Goal: Task Accomplishment & Management: Complete application form

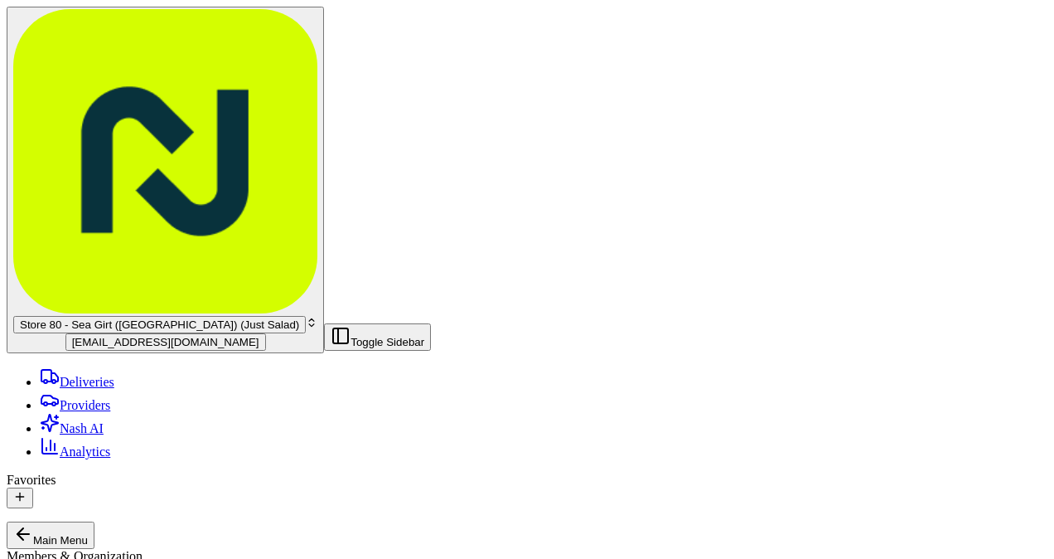
click at [152, 316] on div "Store 80 - Sea Girt ([GEOGRAPHIC_DATA]) (Just Salad)" at bounding box center [165, 324] width 304 height 17
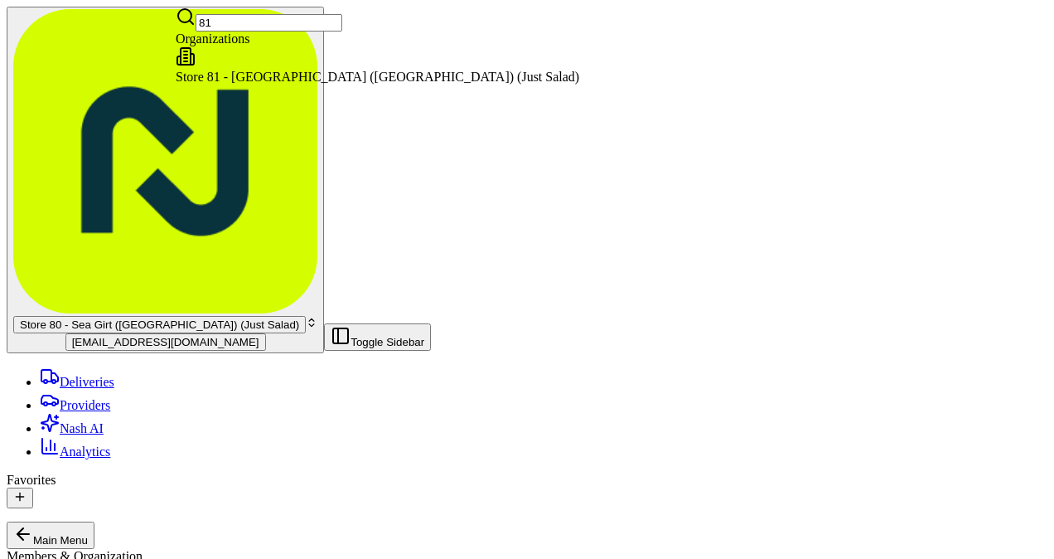
type input "81"
click at [280, 84] on span "Store 81 - [GEOGRAPHIC_DATA] ([GEOGRAPHIC_DATA]) (Just Salad)" at bounding box center [378, 77] width 404 height 14
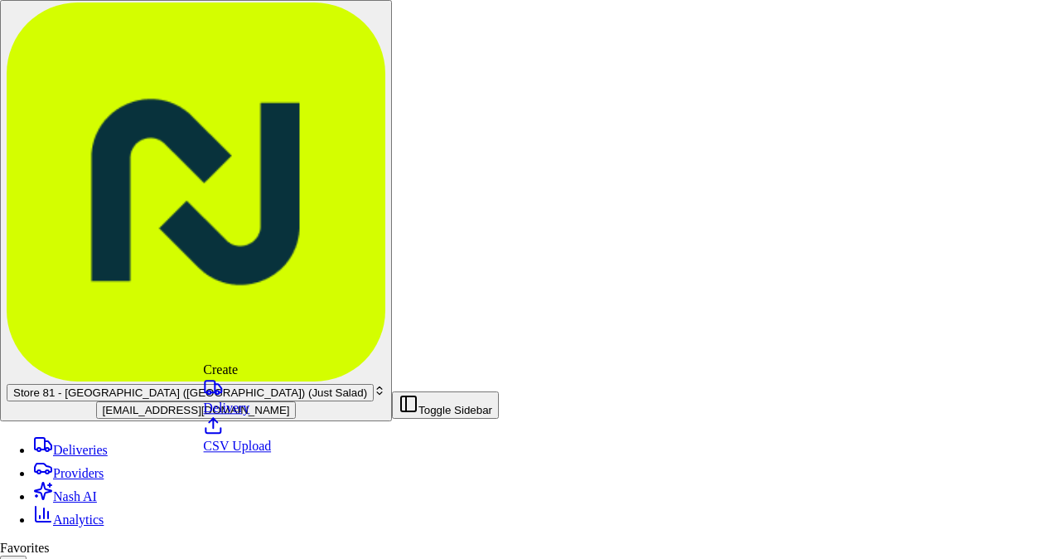
click at [253, 395] on link "Delivery" at bounding box center [237, 395] width 68 height 37
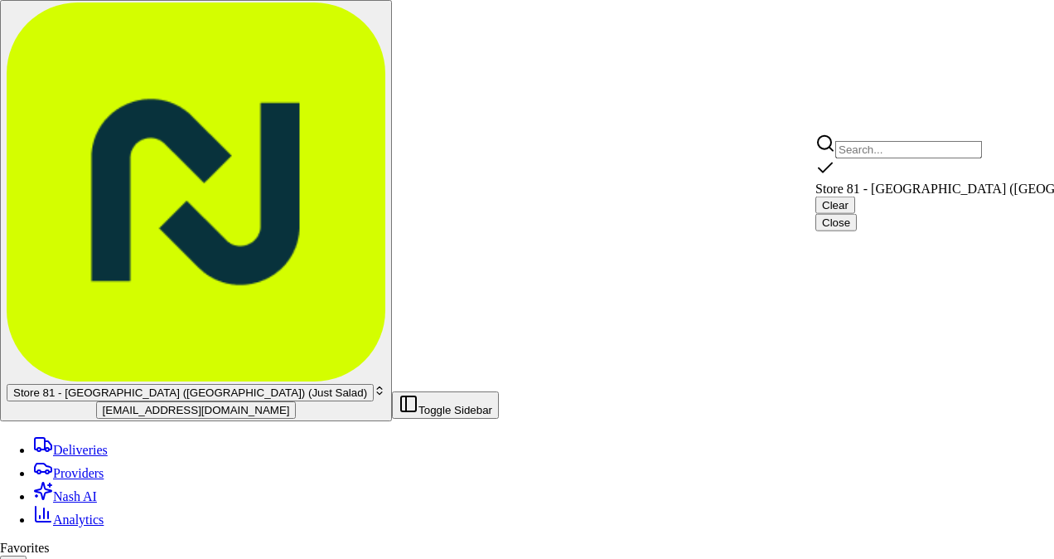
click at [911, 182] on span "Store 81 - [GEOGRAPHIC_DATA] ([GEOGRAPHIC_DATA]) (Just Salad)" at bounding box center [1018, 189] width 404 height 14
type input "Store 81 - [GEOGRAPHIC_DATA] ([GEOGRAPHIC_DATA]) (Just Salad)"
type input "897 N Alafaya Trail"
type input "Orlando"
type input "US"
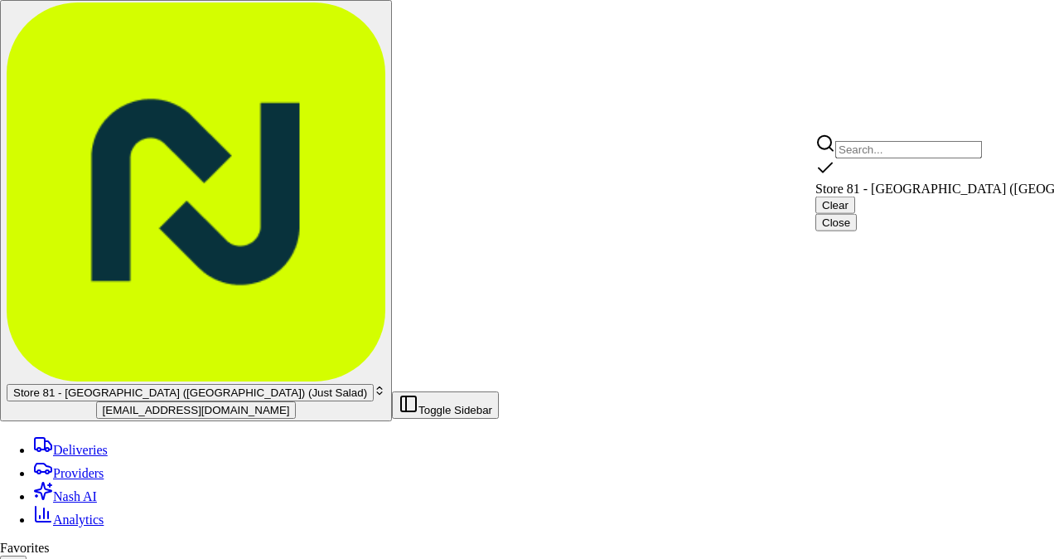
type input "FL"
type input "32828"
type input "Just"
type input "Salad"
type input "[PHONE_NUMBER]"
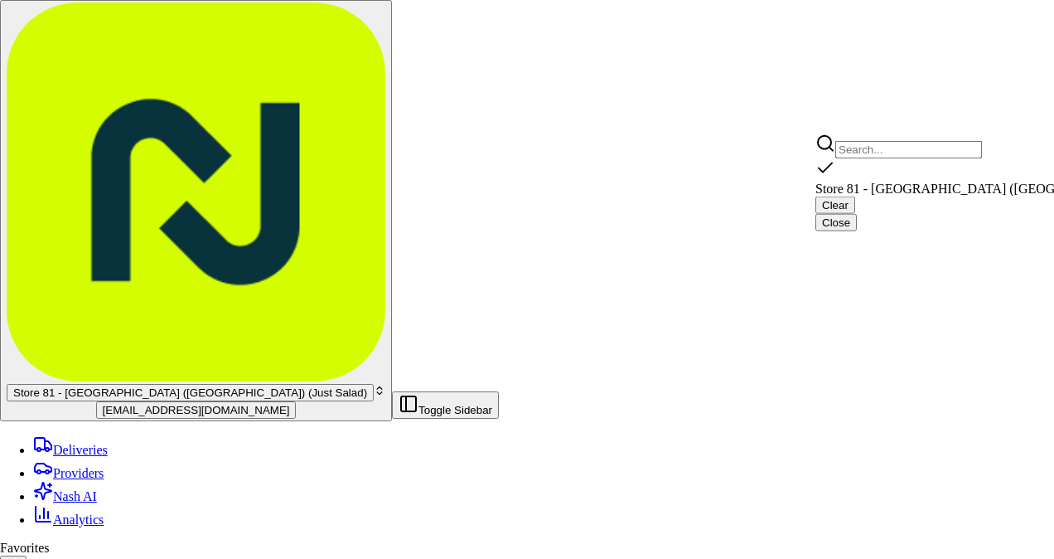
type textarea "Pickup order [insert order number] for [insert customer name] from Just Salad"
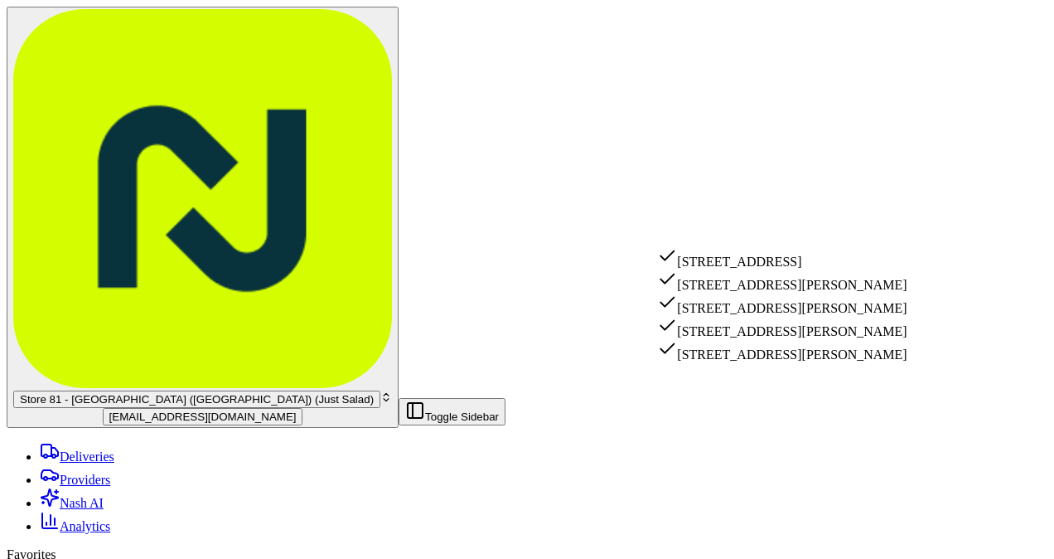
click at [809, 290] on div "[STREET_ADDRESS][PERSON_NAME]" at bounding box center [782, 280] width 250 height 23
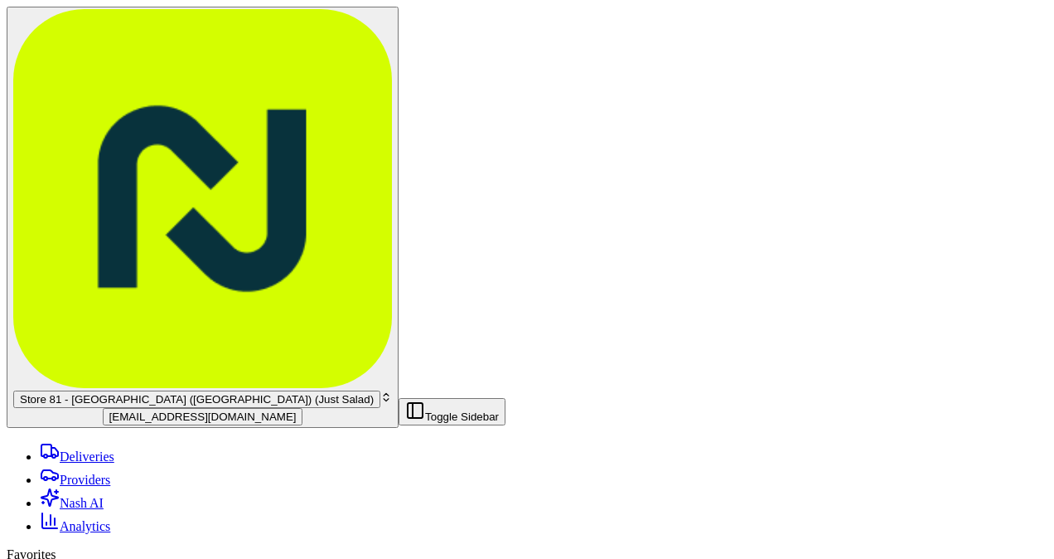
type input "[STREET_ADDRESS][PERSON_NAME]"
type input "Orlando"
type input "[GEOGRAPHIC_DATA]"
type input "FL"
type input "32825"
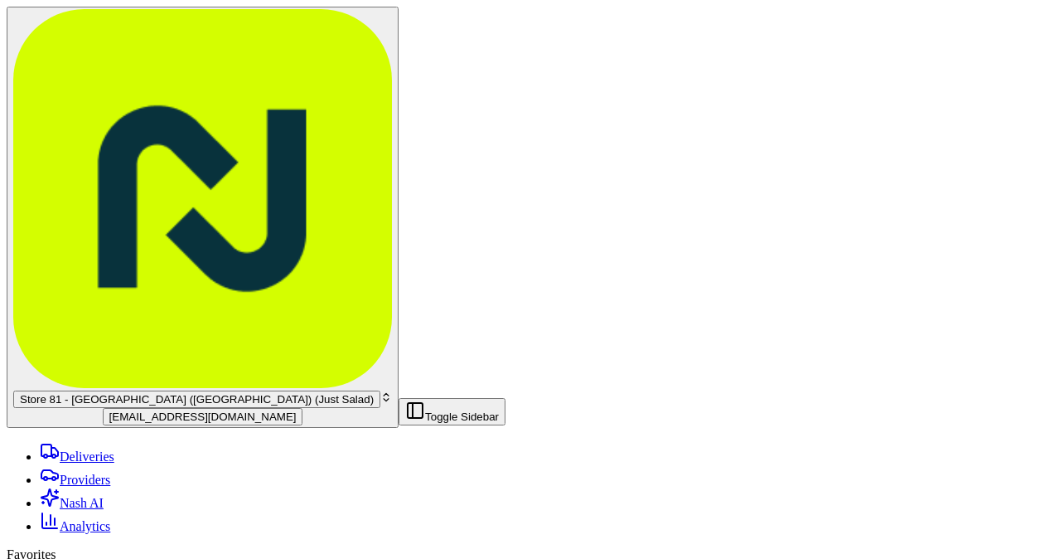
type input "[STREET_ADDRESS][PERSON_NAME]"
type input "apt 817"
paste input "[PHONE_NUMBER]"
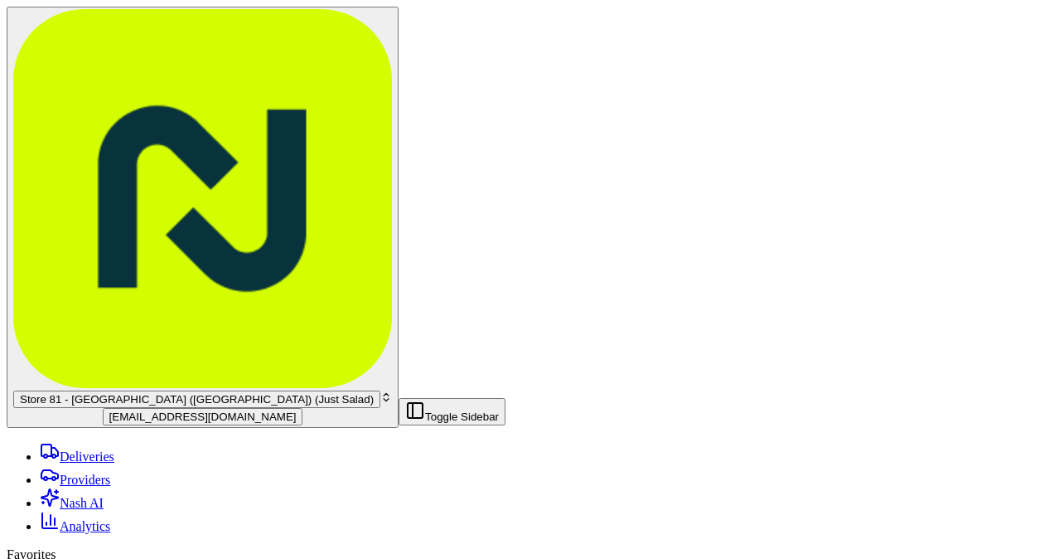
type input "[PHONE_NUMBER]"
type input "[PERSON_NAME]"
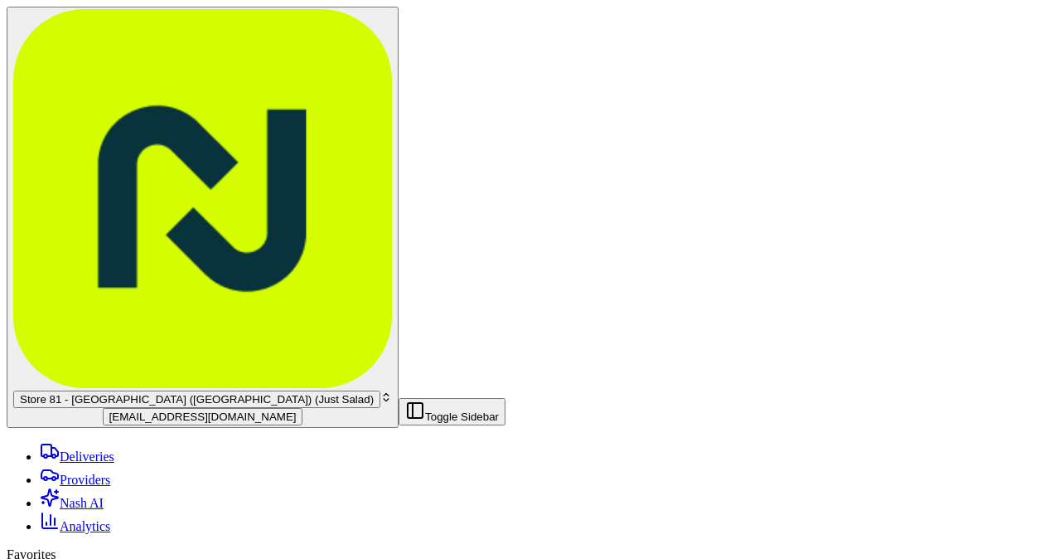
scroll to position [358, 0]
paste input "Order #APP-13141149;"
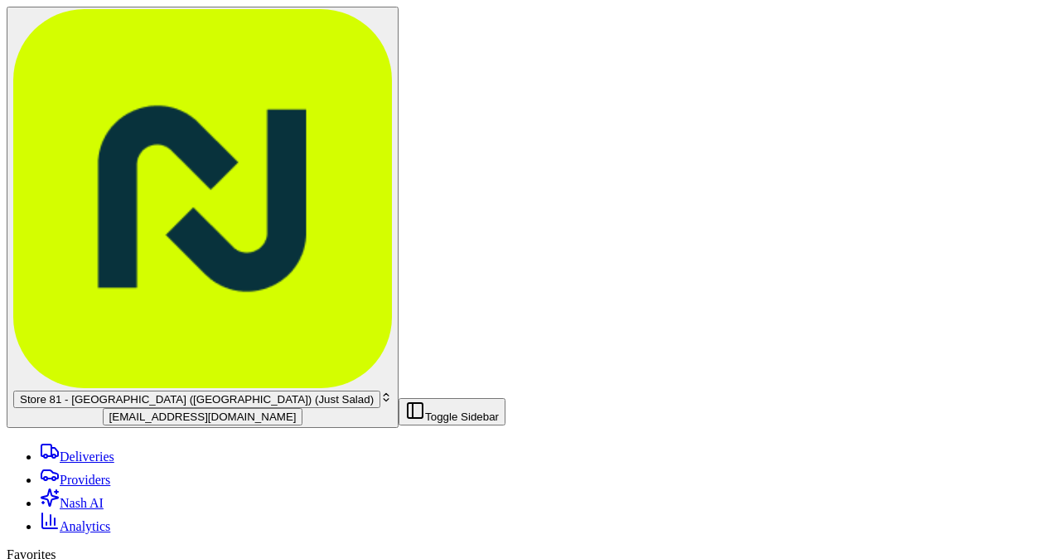
type input "Order #APP-13141149;"
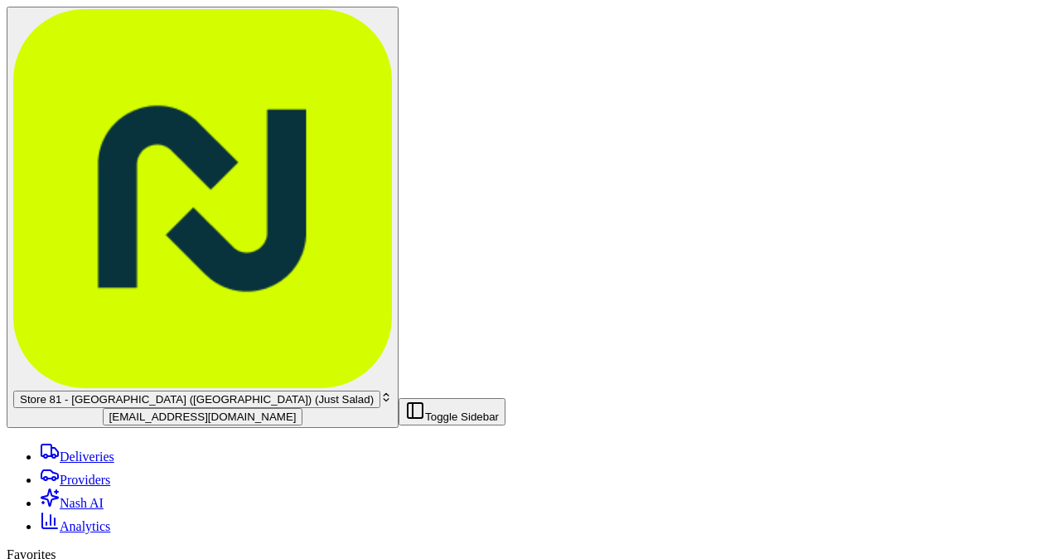
type input "18.16"
